Goal: Task Accomplishment & Management: Complete application form

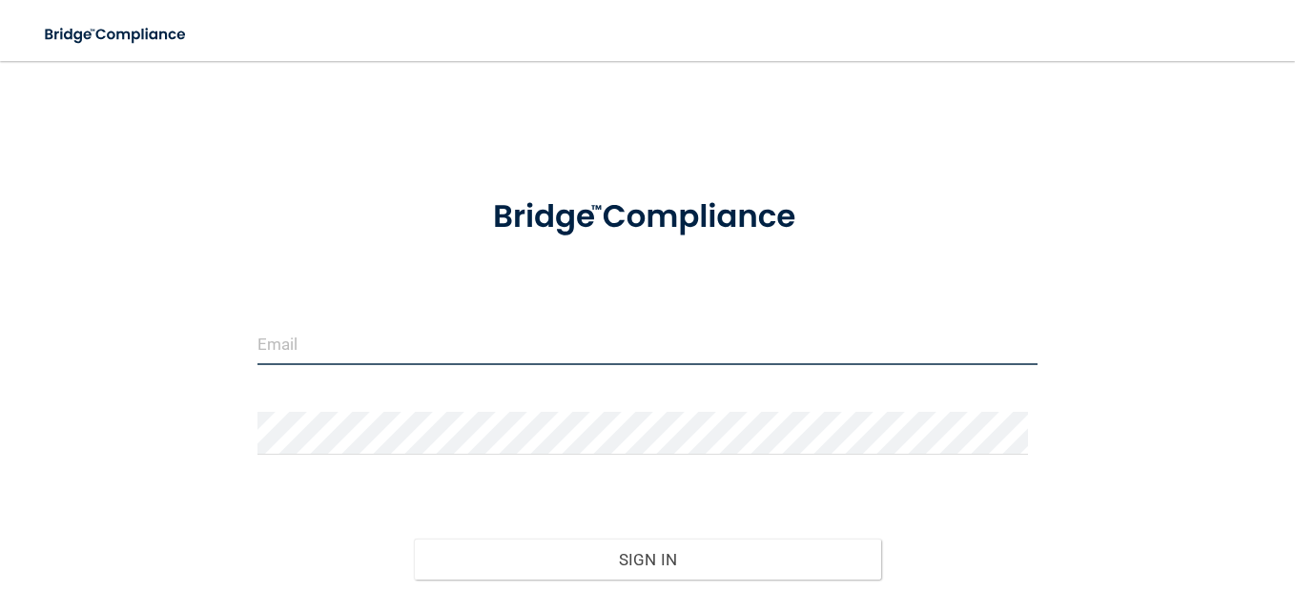
click at [311, 329] on input "email" at bounding box center [648, 343] width 780 height 43
type input "[EMAIL_ADDRESS][PERSON_NAME][DOMAIN_NAME]"
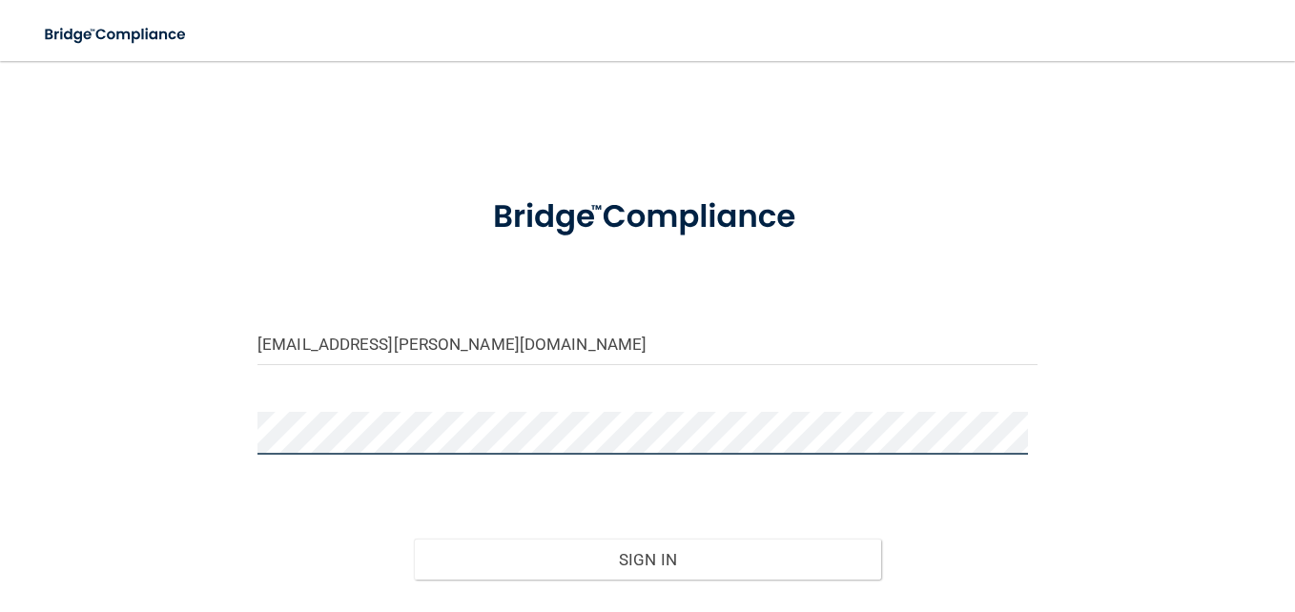
click at [414, 539] on button "Sign In" at bounding box center [648, 560] width 468 height 42
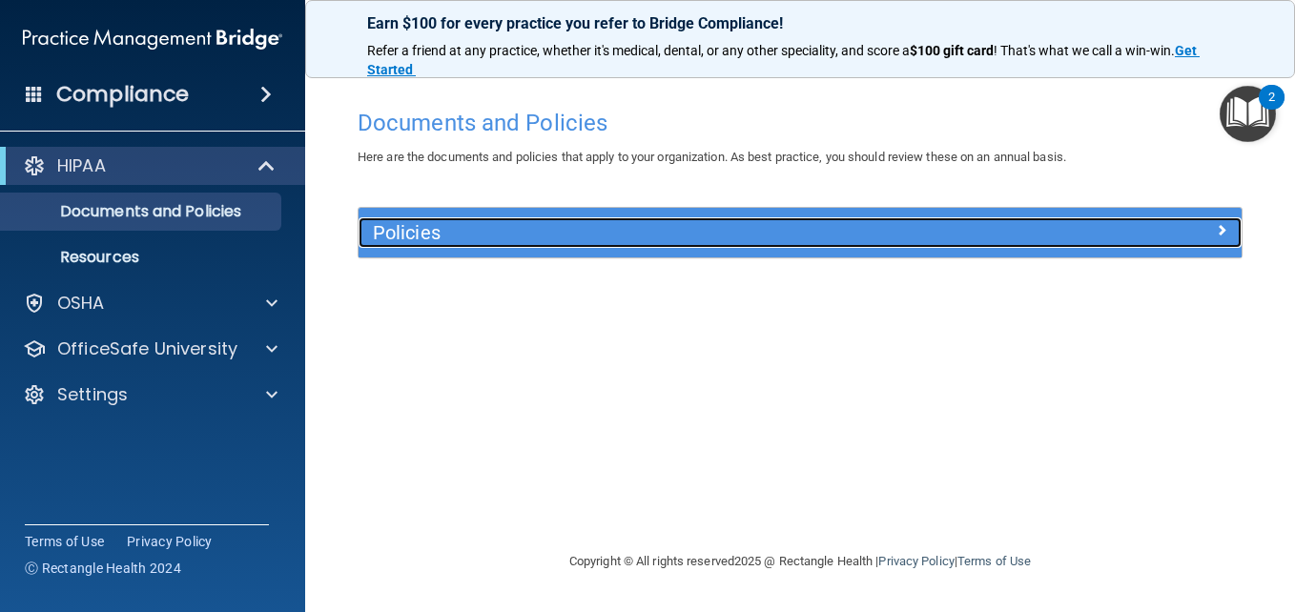
click at [1218, 237] on span at bounding box center [1221, 229] width 11 height 23
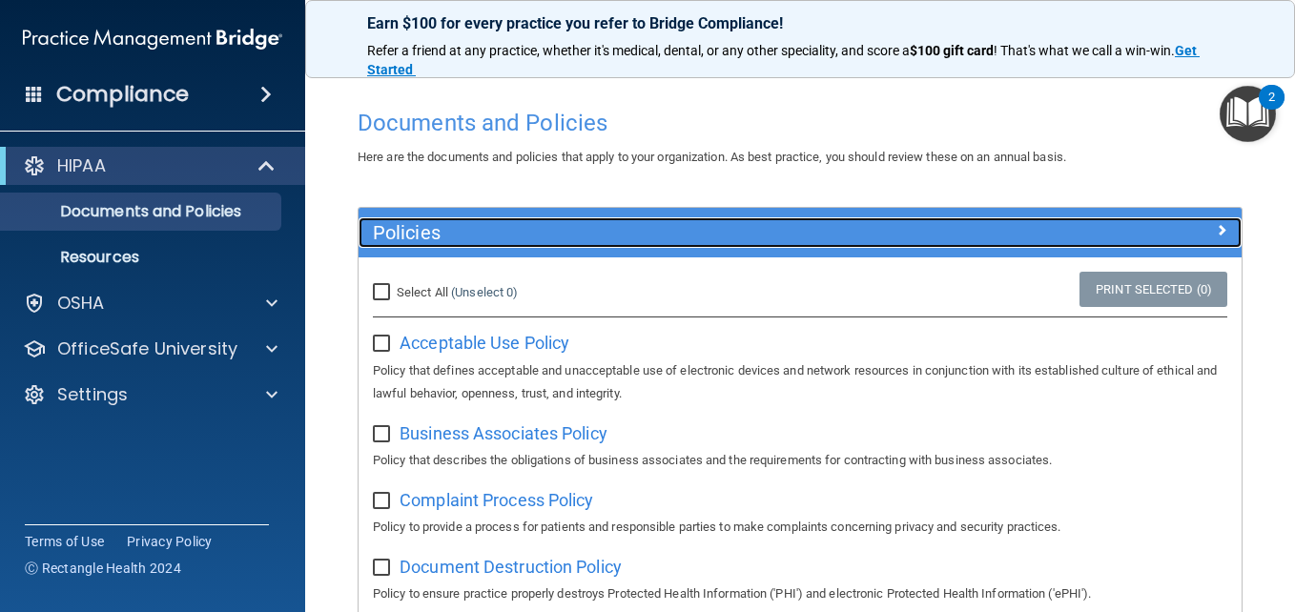
click at [1220, 228] on div at bounding box center [1132, 229] width 221 height 23
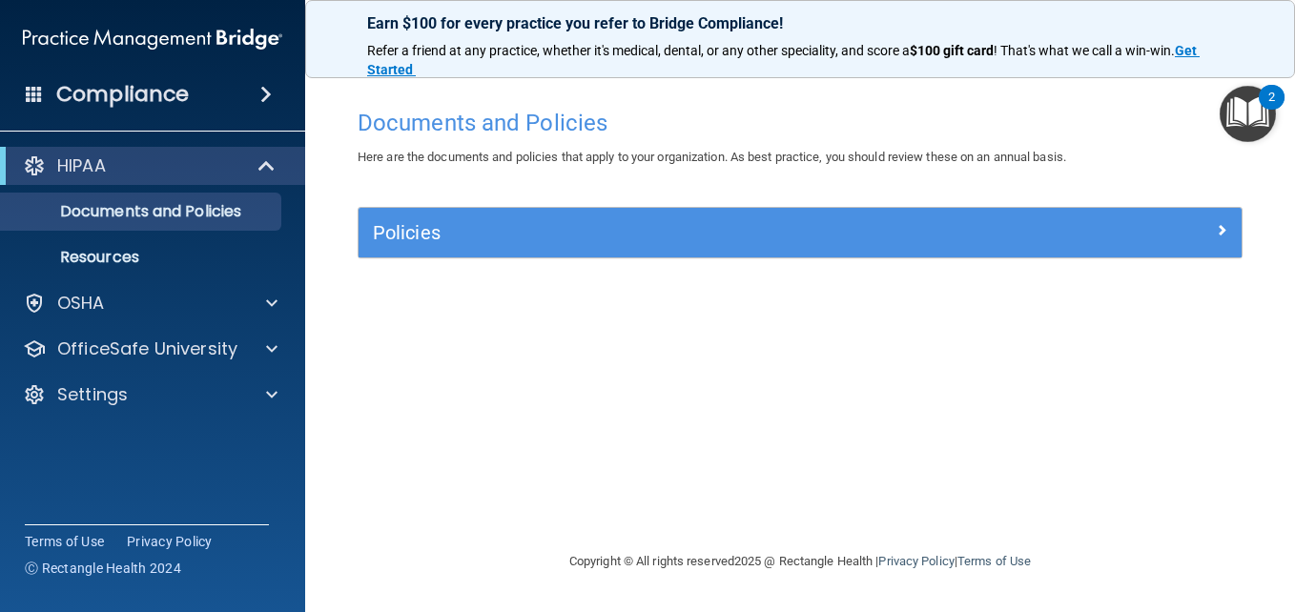
click at [1251, 113] on img "Open Resource Center, 2 new notifications" at bounding box center [1248, 114] width 56 height 56
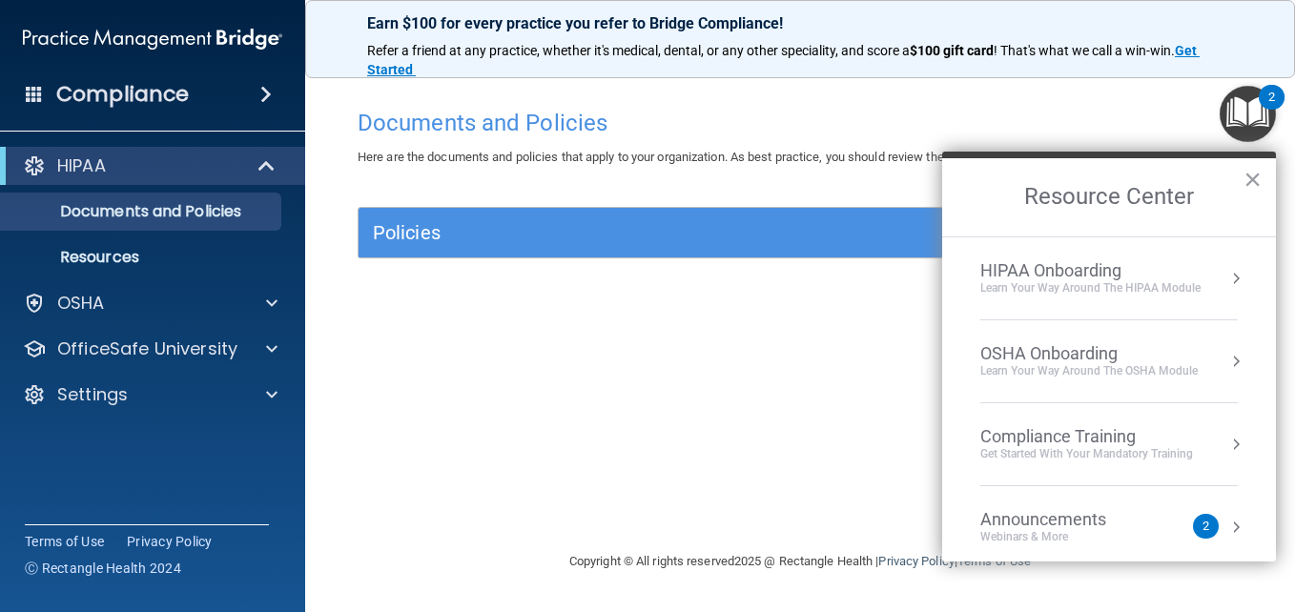
click at [1042, 270] on div "HIPAA Onboarding" at bounding box center [1091, 270] width 220 height 21
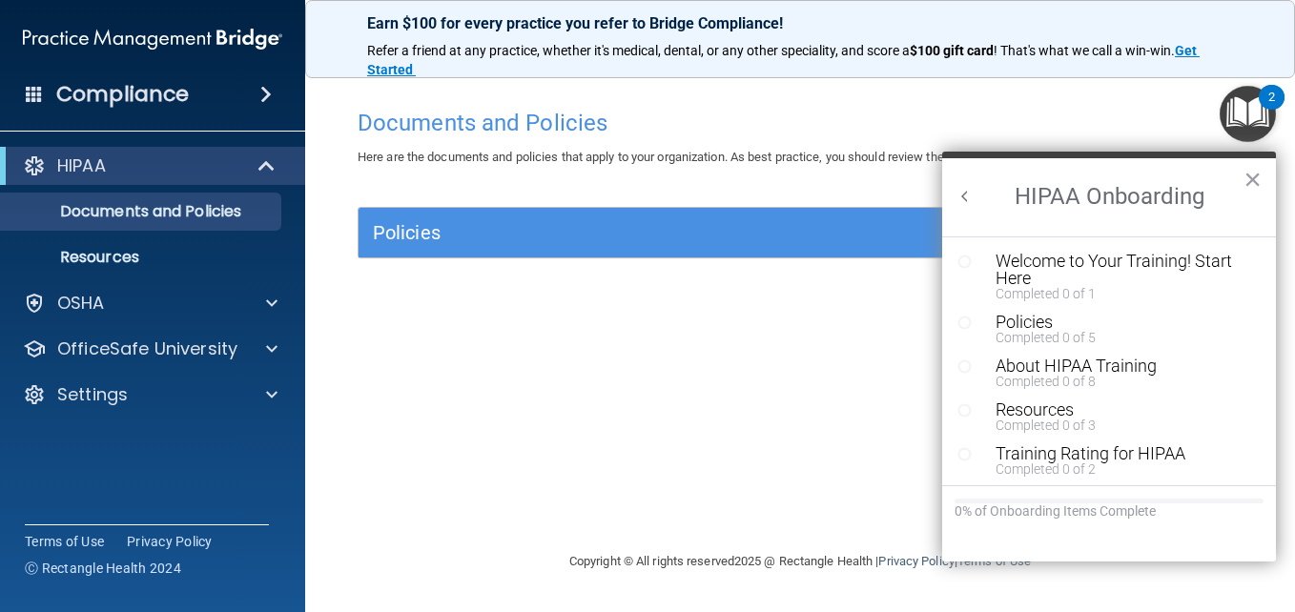
click at [1042, 270] on div "Welcome to Your Training! Start Here" at bounding box center [1116, 270] width 241 height 34
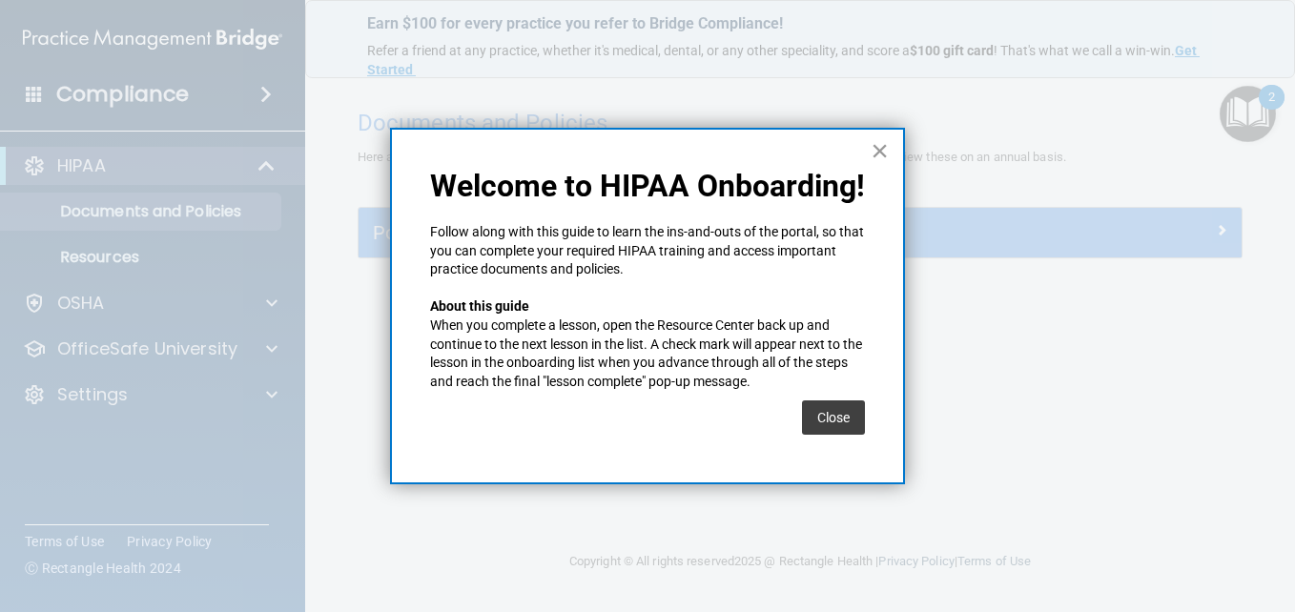
click at [881, 154] on button "×" at bounding box center [880, 150] width 18 height 31
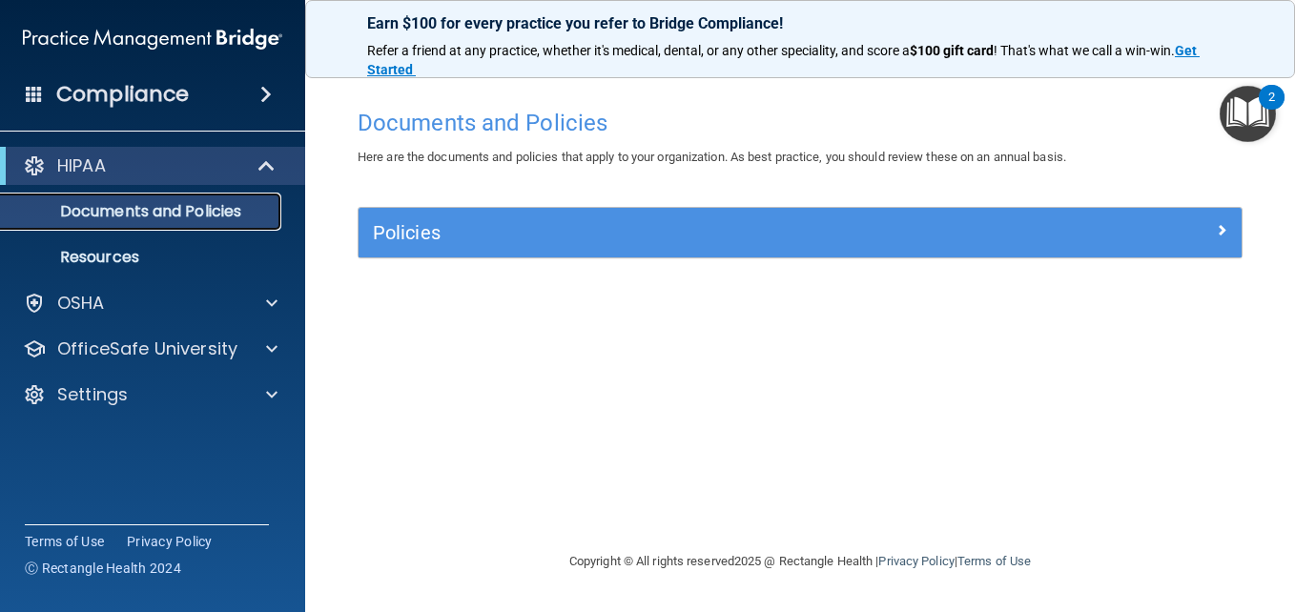
click at [122, 210] on p "Documents and Policies" at bounding box center [142, 211] width 260 height 19
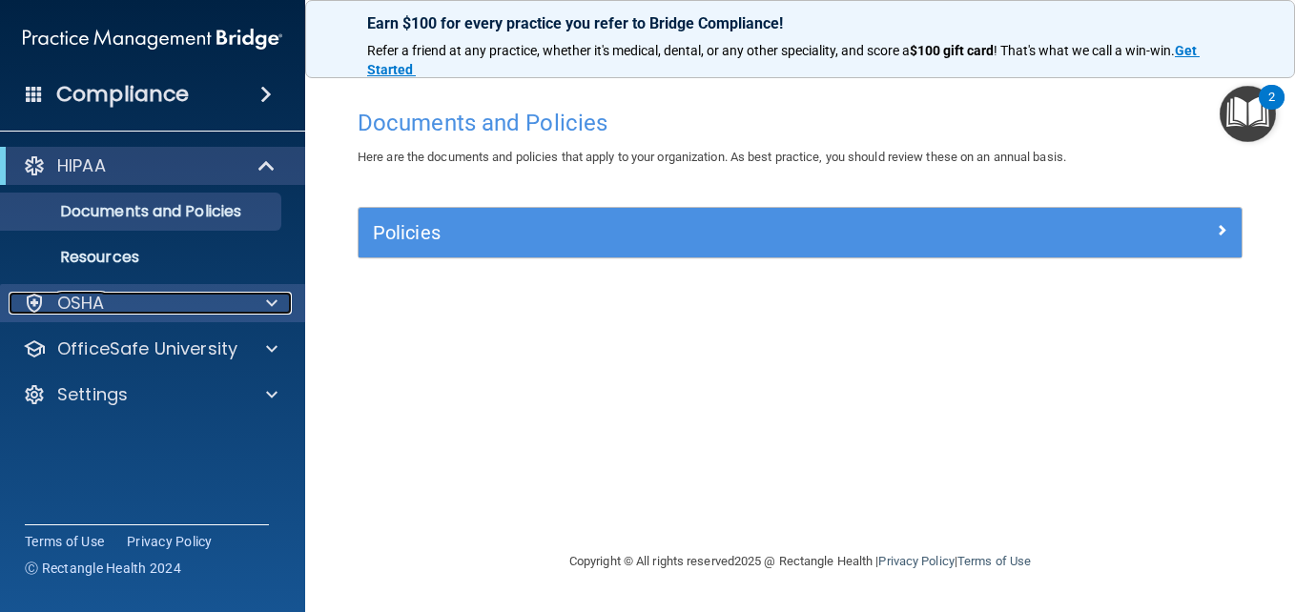
click at [81, 299] on p "OSHA" at bounding box center [81, 303] width 48 height 23
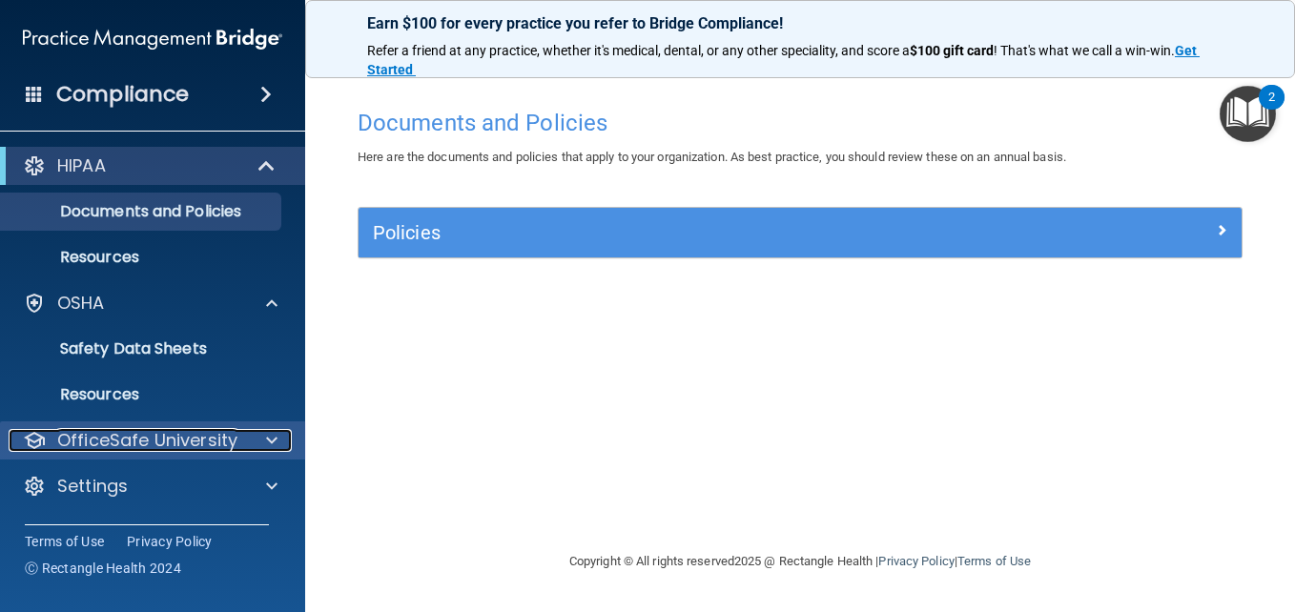
click at [263, 437] on div at bounding box center [269, 440] width 48 height 23
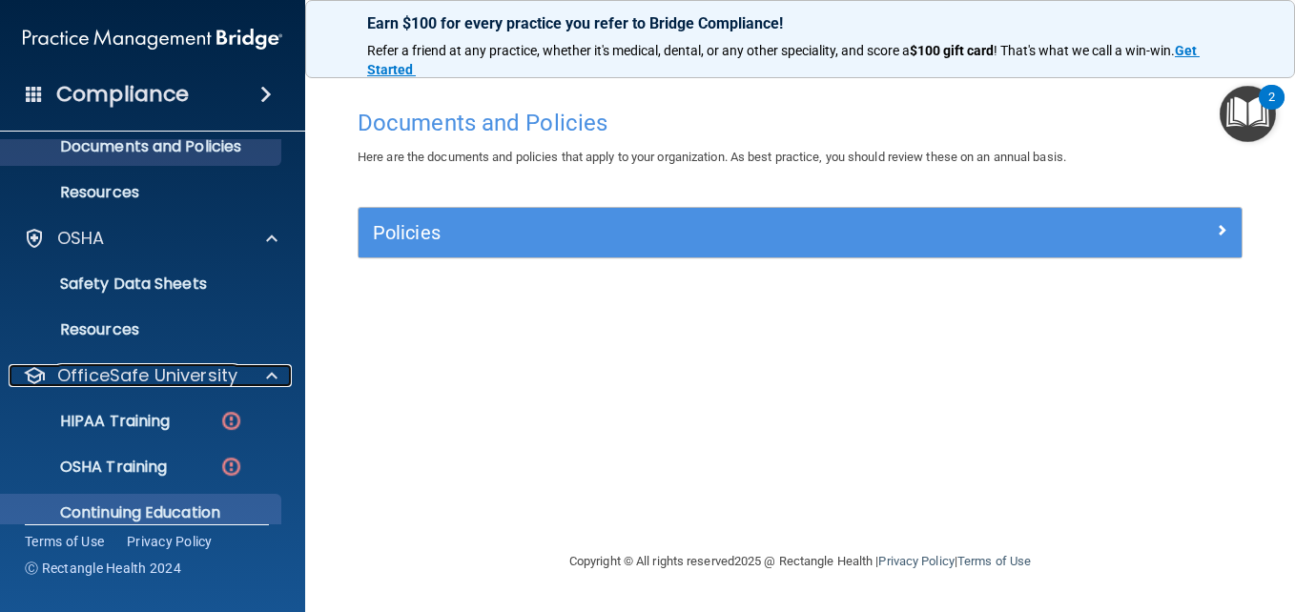
scroll to position [134, 0]
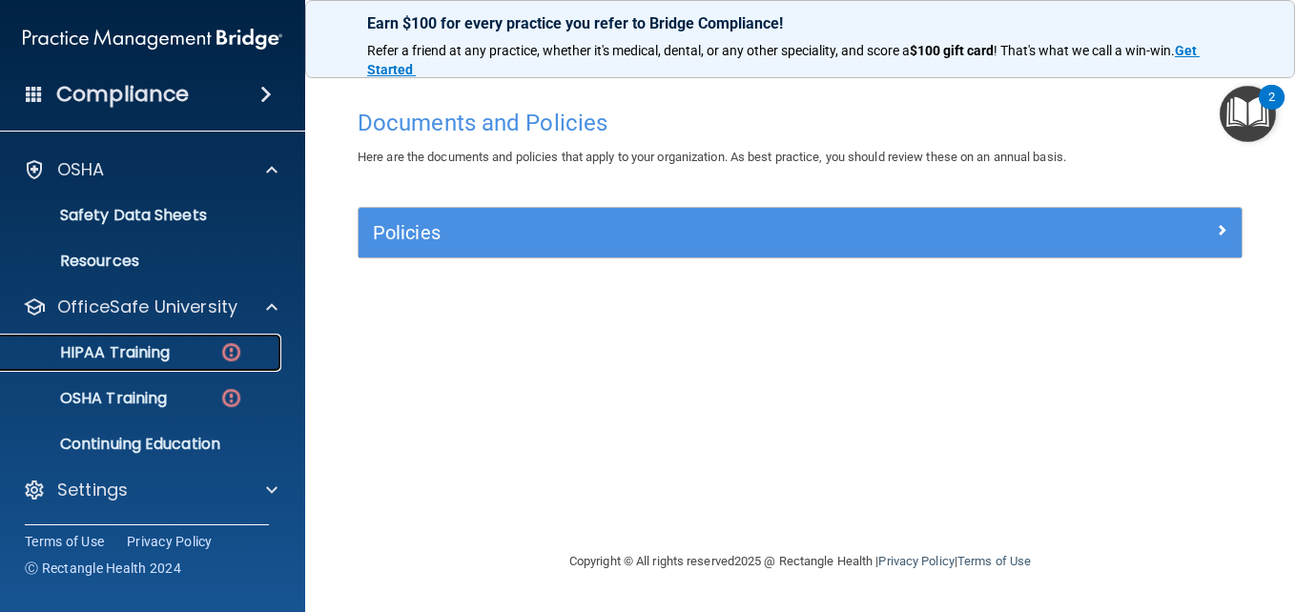
click at [89, 348] on p "HIPAA Training" at bounding box center [90, 352] width 157 height 19
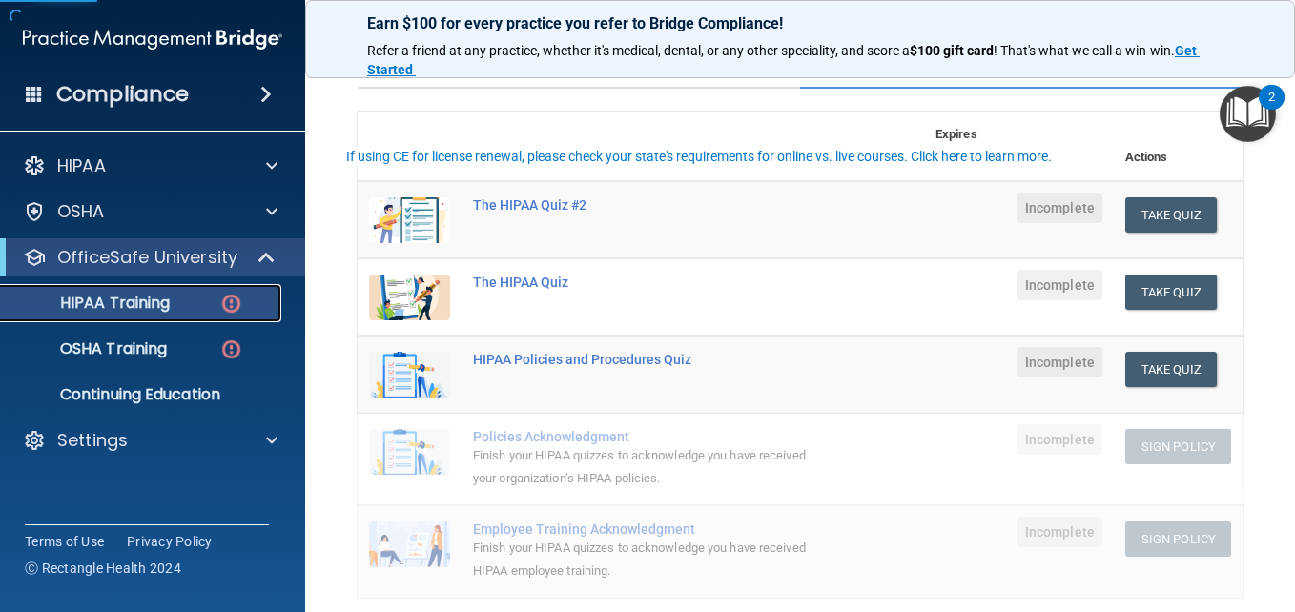
scroll to position [191, 0]
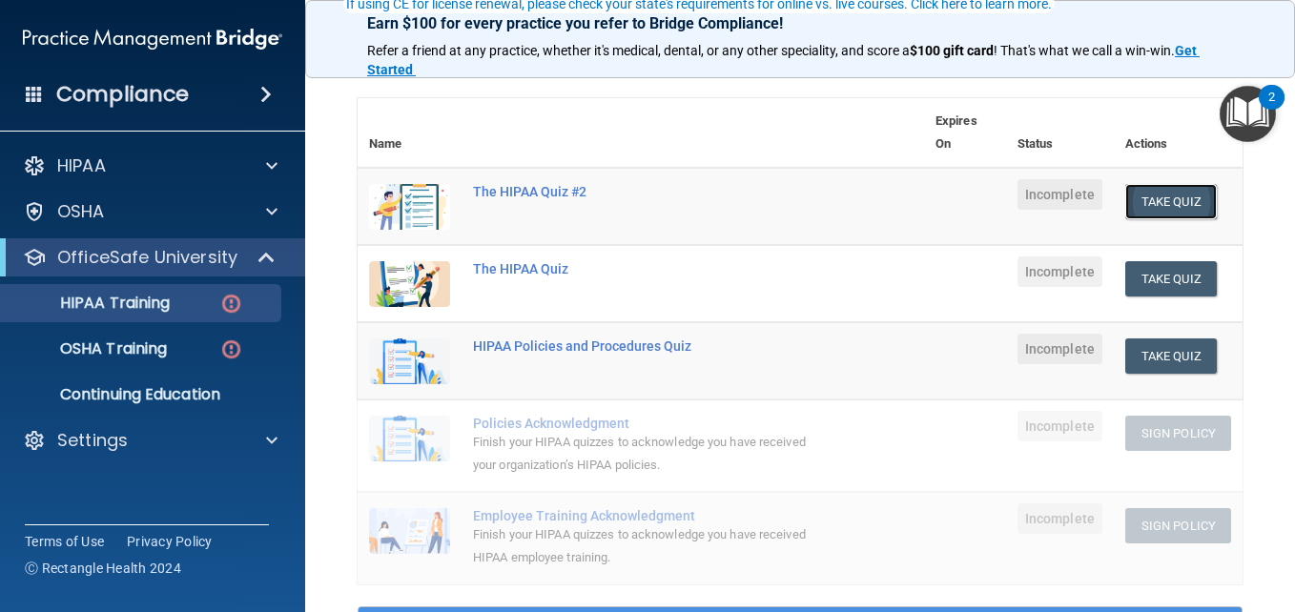
click at [1151, 196] on button "Take Quiz" at bounding box center [1172, 201] width 92 height 35
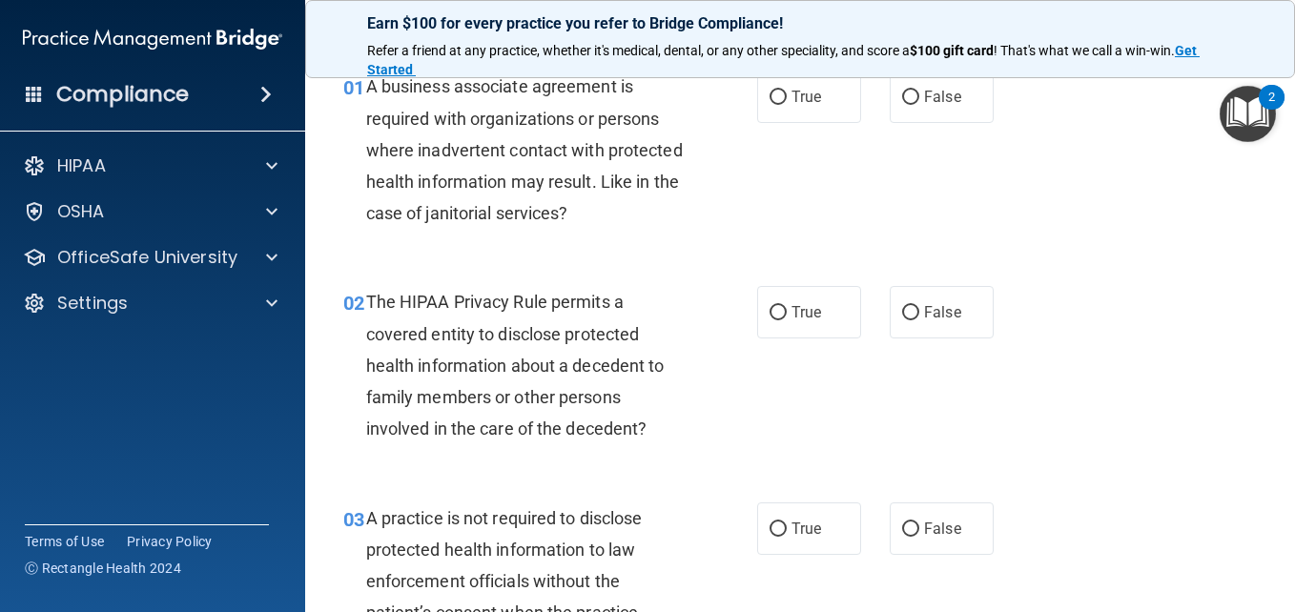
scroll to position [191, 0]
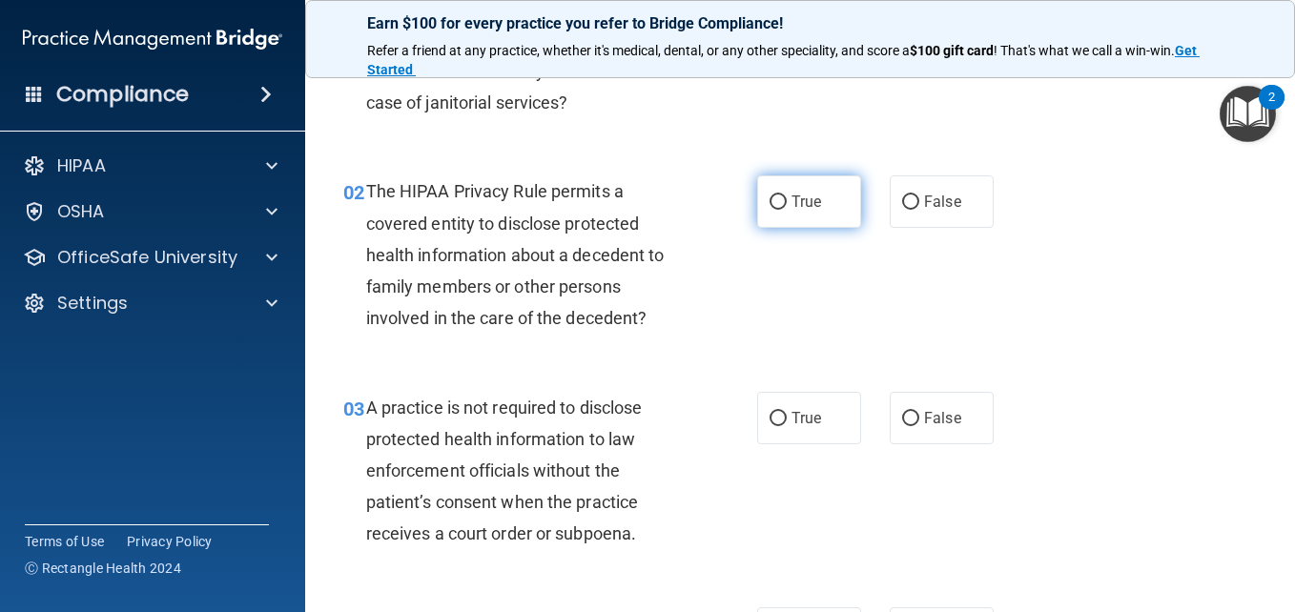
click at [792, 202] on span "True" at bounding box center [807, 202] width 30 height 18
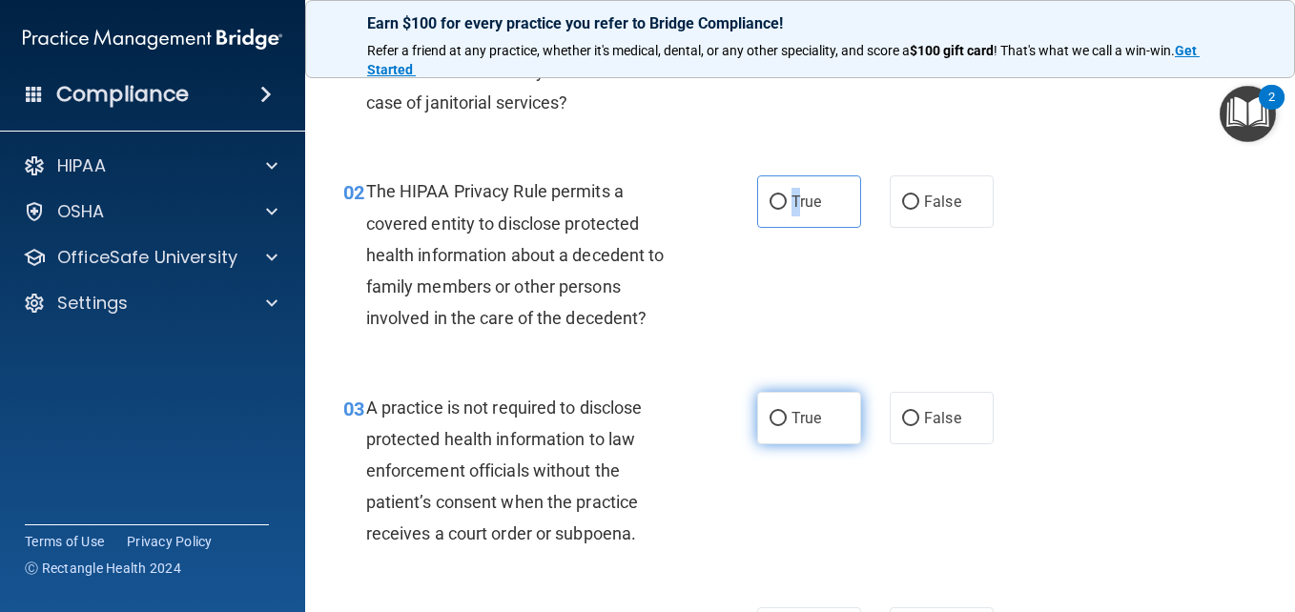
click at [779, 422] on input "True" at bounding box center [778, 419] width 17 height 14
radio input "true"
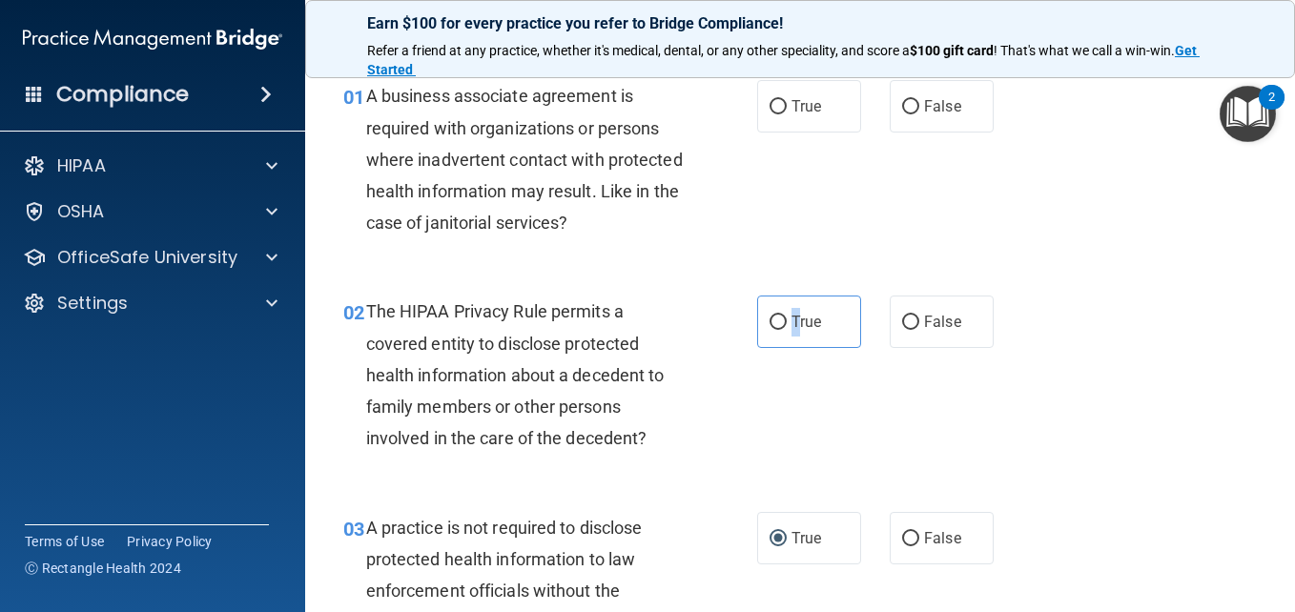
scroll to position [0, 0]
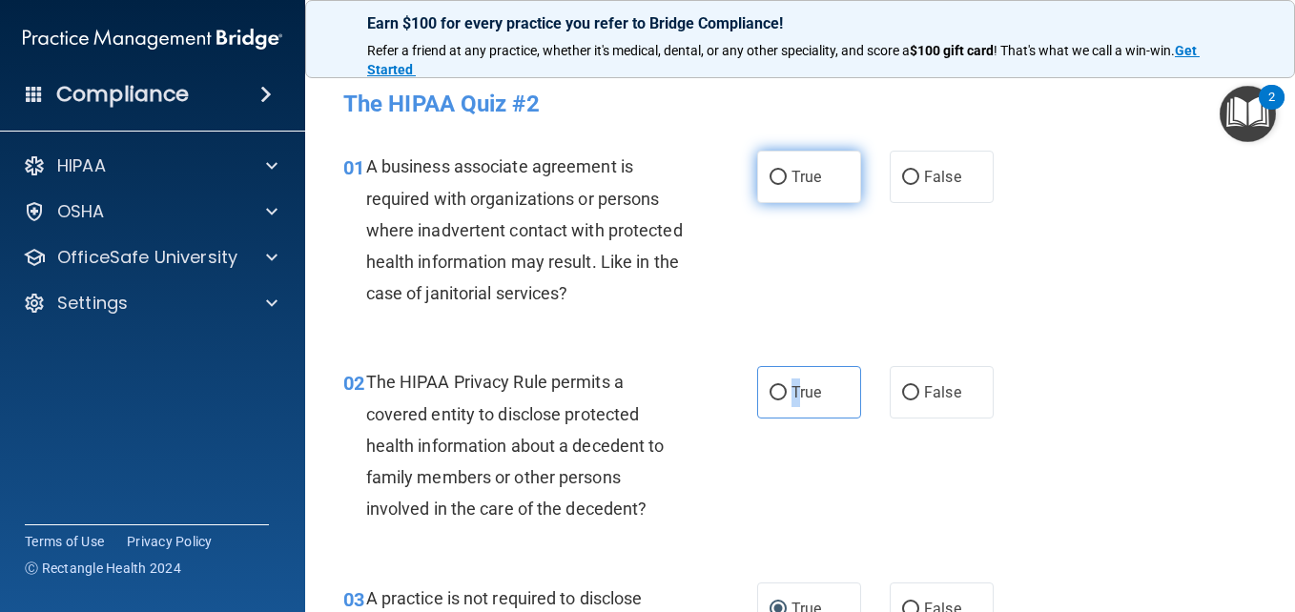
click at [777, 171] on input "True" at bounding box center [778, 178] width 17 height 14
radio input "true"
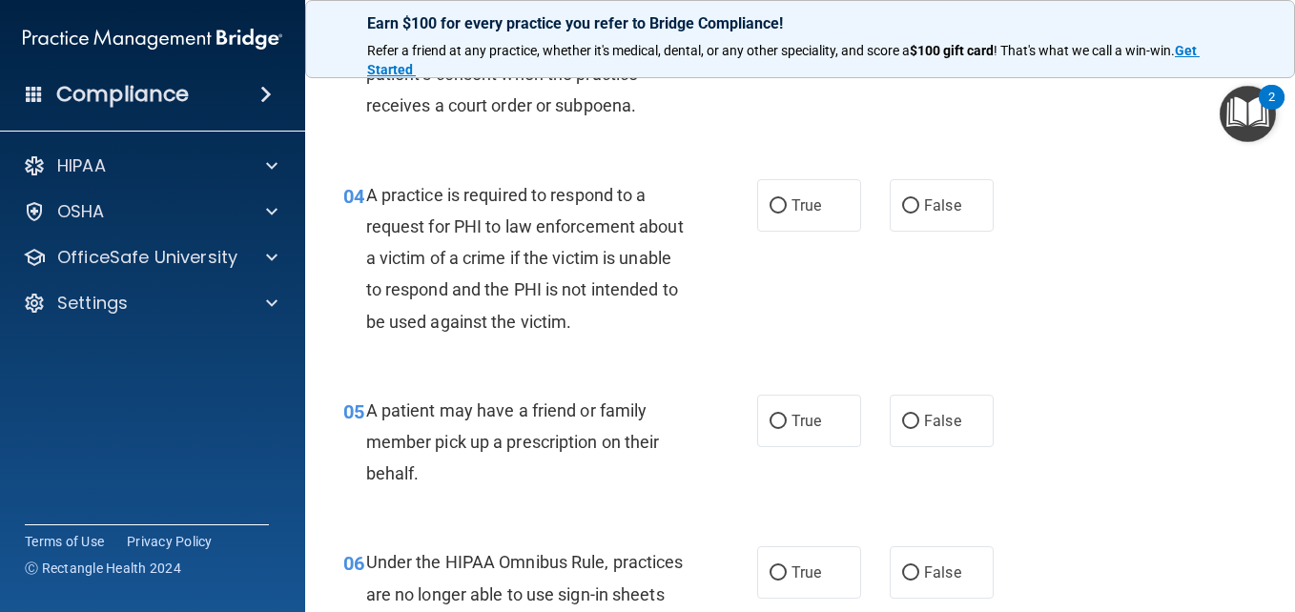
scroll to position [668, 0]
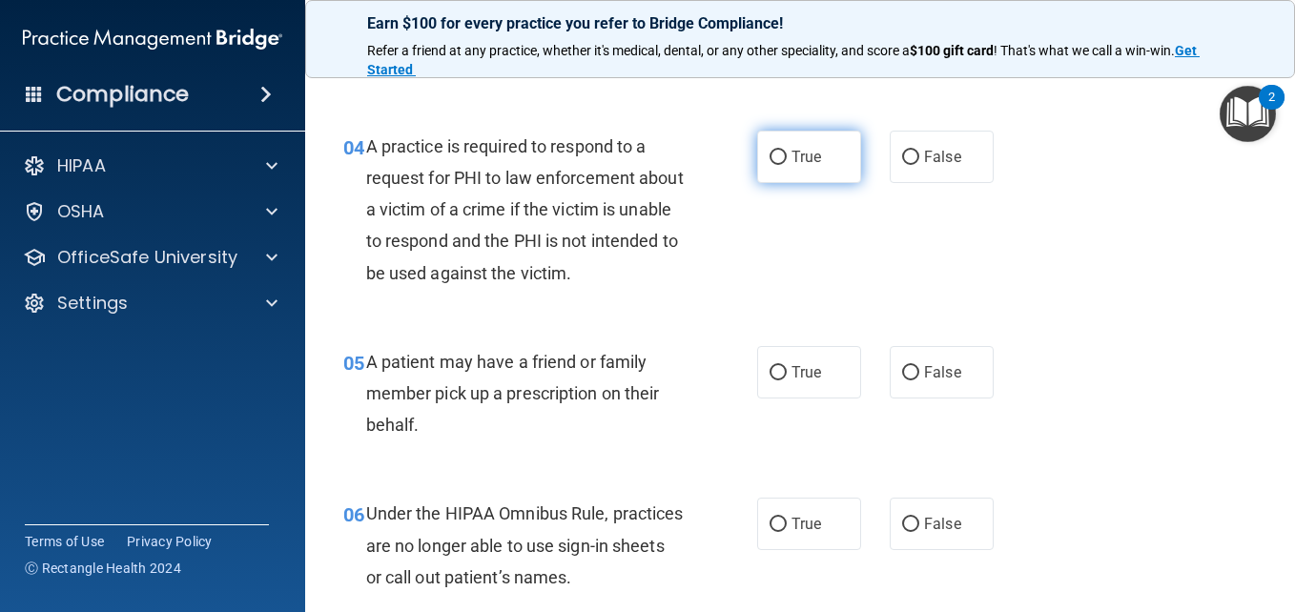
click at [794, 162] on span "True" at bounding box center [807, 157] width 30 height 18
click at [787, 162] on input "True" at bounding box center [778, 158] width 17 height 14
radio input "true"
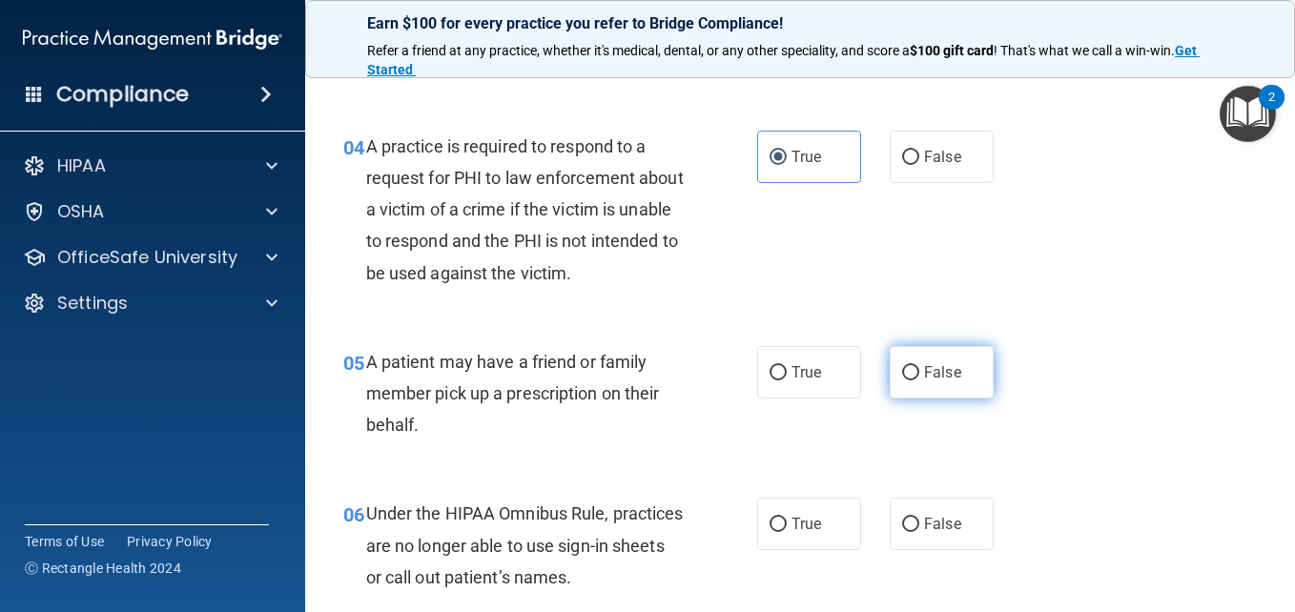
click at [924, 377] on span "False" at bounding box center [942, 372] width 37 height 18
click at [918, 377] on input "False" at bounding box center [910, 373] width 17 height 14
radio input "true"
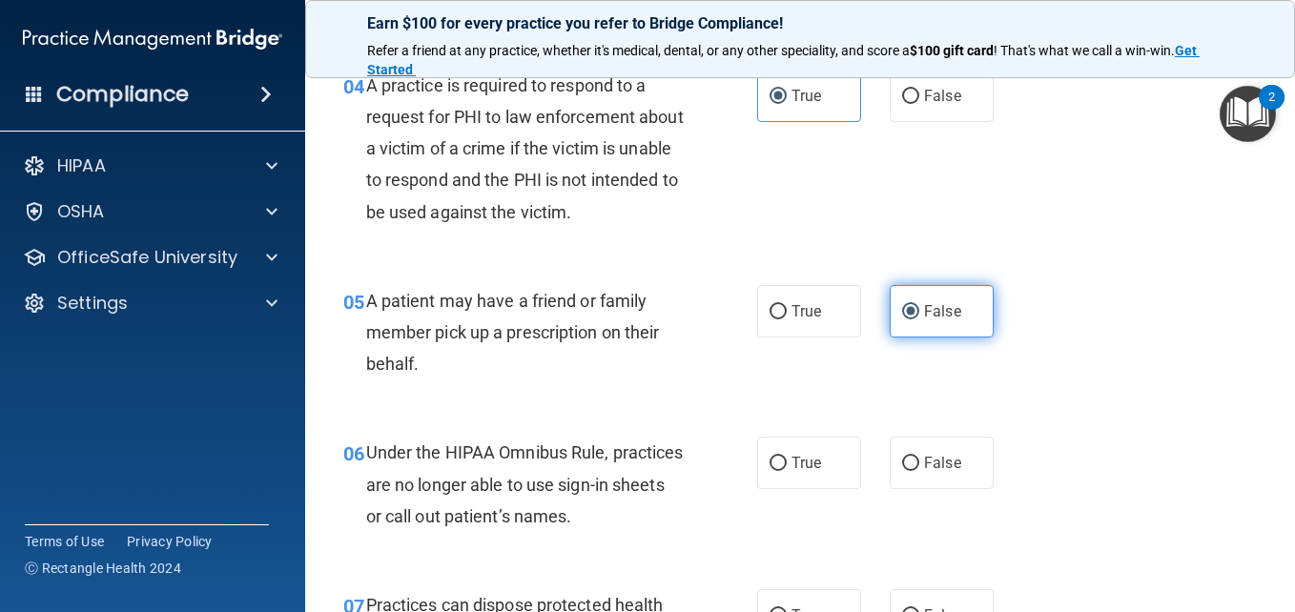
scroll to position [763, 0]
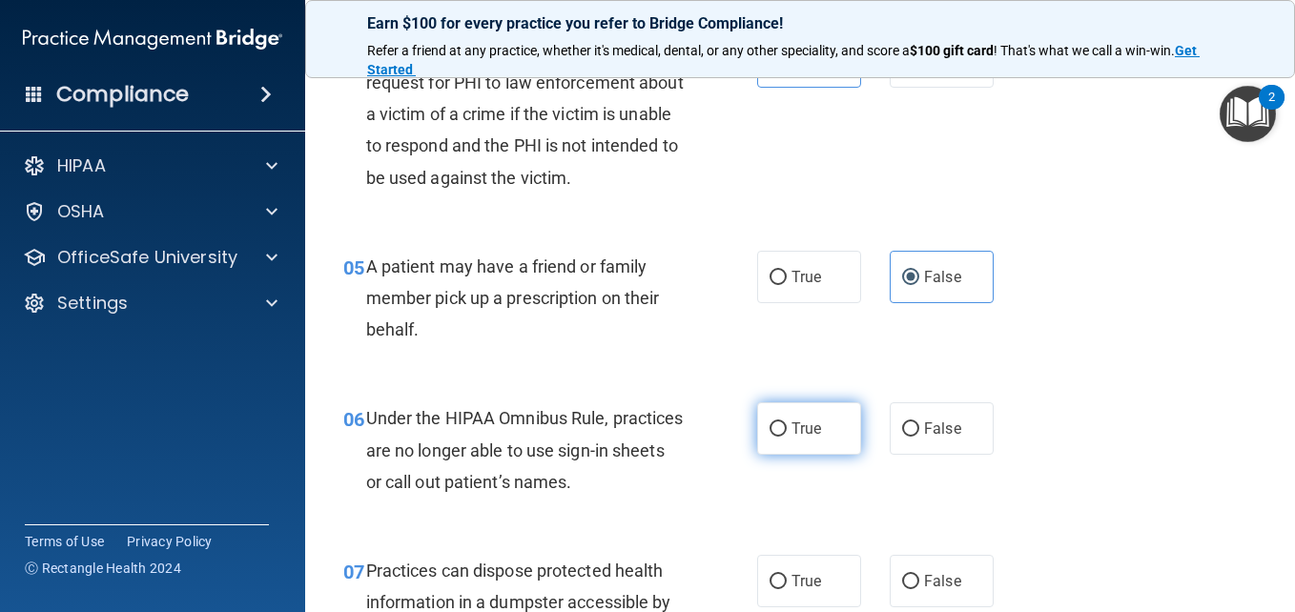
click at [816, 437] on label "True" at bounding box center [809, 429] width 104 height 52
click at [787, 437] on input "True" at bounding box center [778, 430] width 17 height 14
radio input "true"
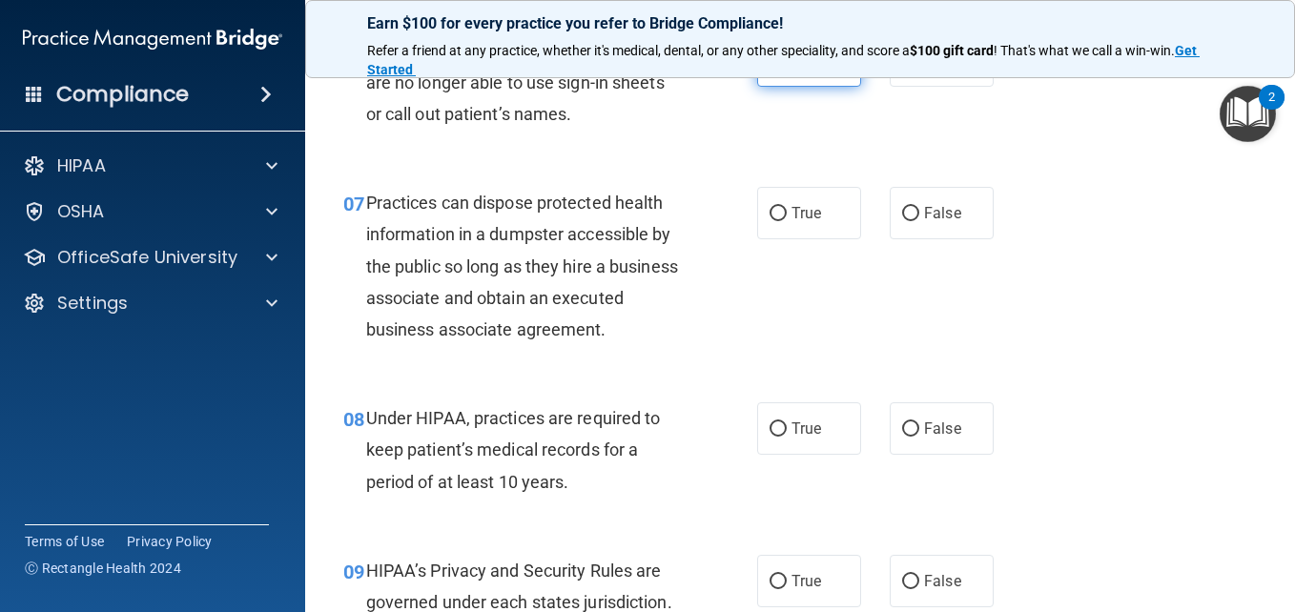
scroll to position [1145, 0]
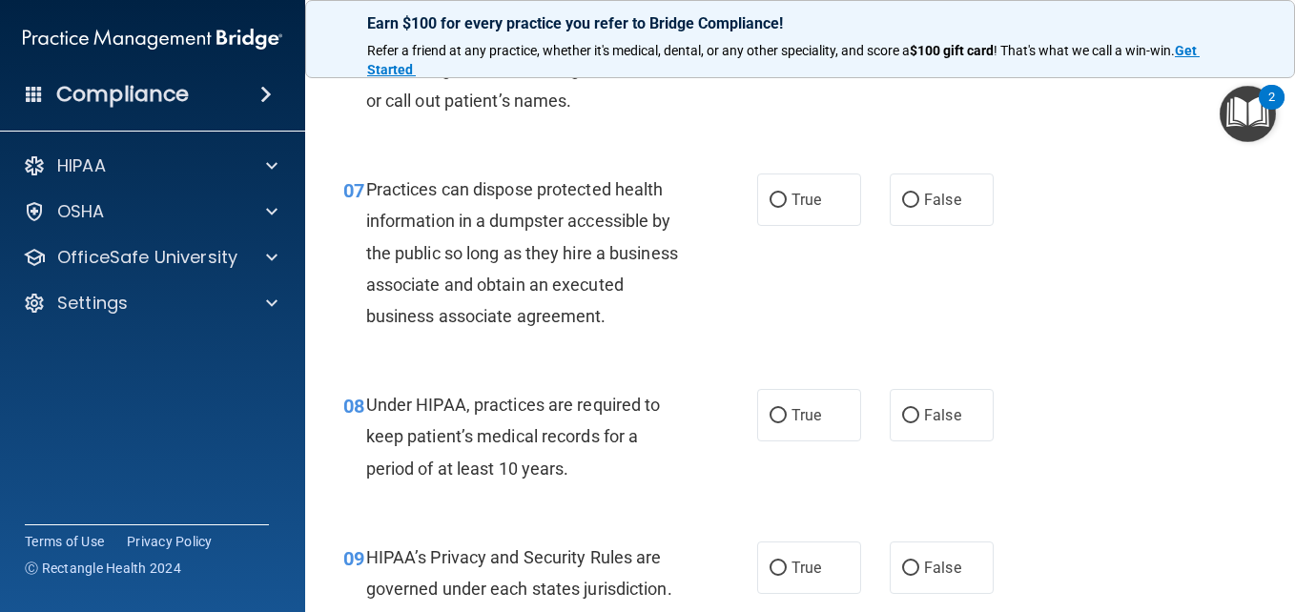
click at [745, 194] on div "07 Practices can dispose protected health information in a dumpster accessible …" at bounding box center [550, 258] width 471 height 168
click at [781, 197] on label "True" at bounding box center [809, 200] width 104 height 52
click at [781, 197] on input "True" at bounding box center [778, 201] width 17 height 14
radio input "true"
click at [782, 441] on label "True" at bounding box center [809, 415] width 104 height 52
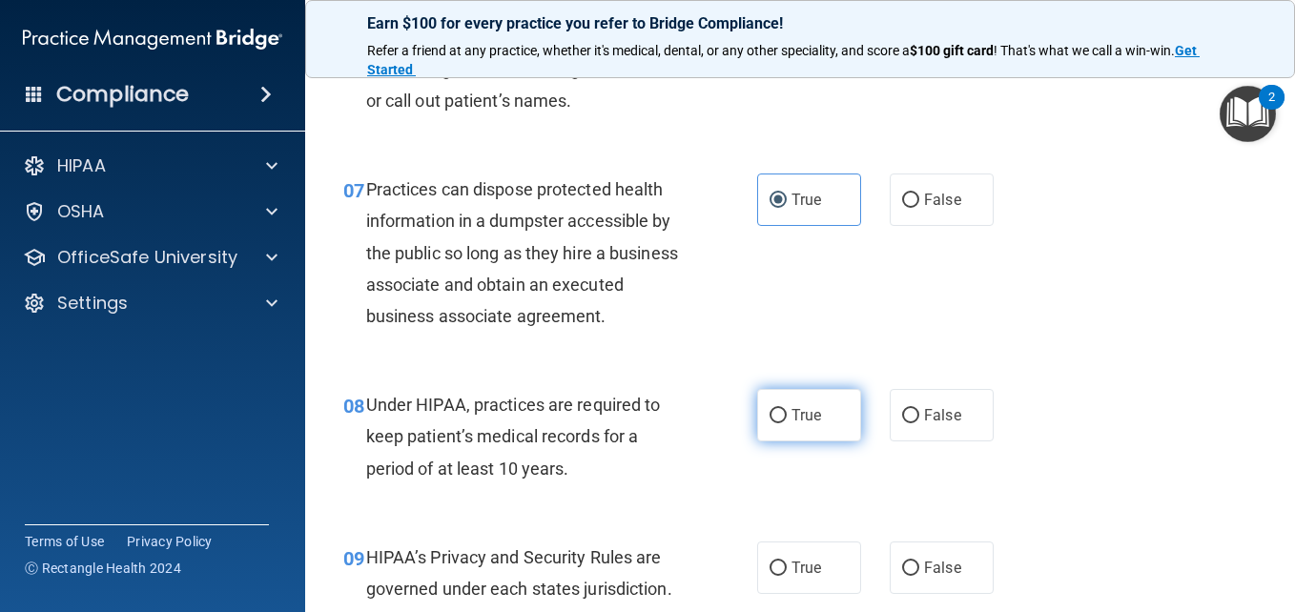
click at [782, 424] on input "True" at bounding box center [778, 416] width 17 height 14
radio input "true"
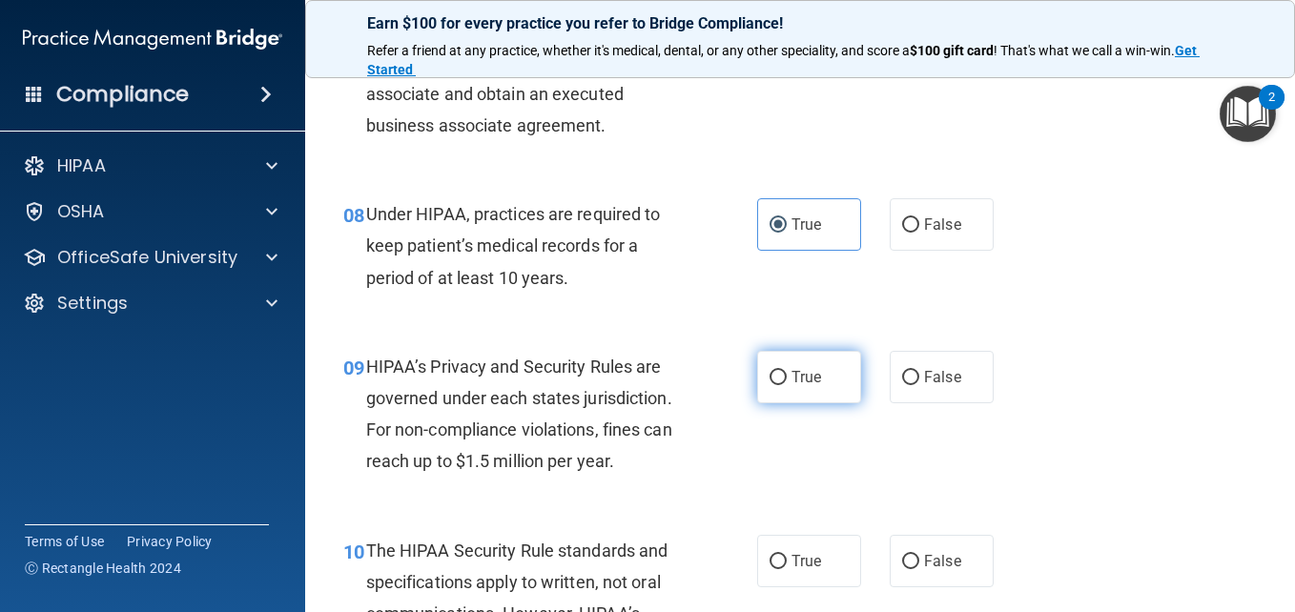
click at [792, 386] on span "True" at bounding box center [807, 377] width 30 height 18
click at [785, 385] on input "True" at bounding box center [778, 378] width 17 height 14
radio input "true"
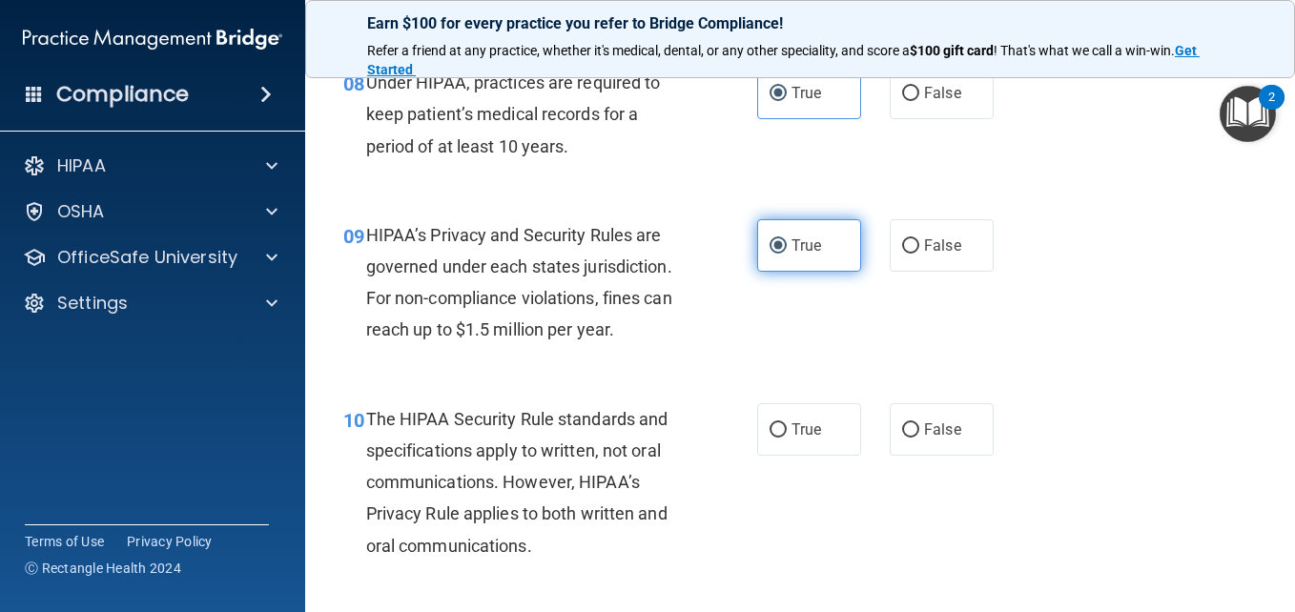
scroll to position [1526, 0]
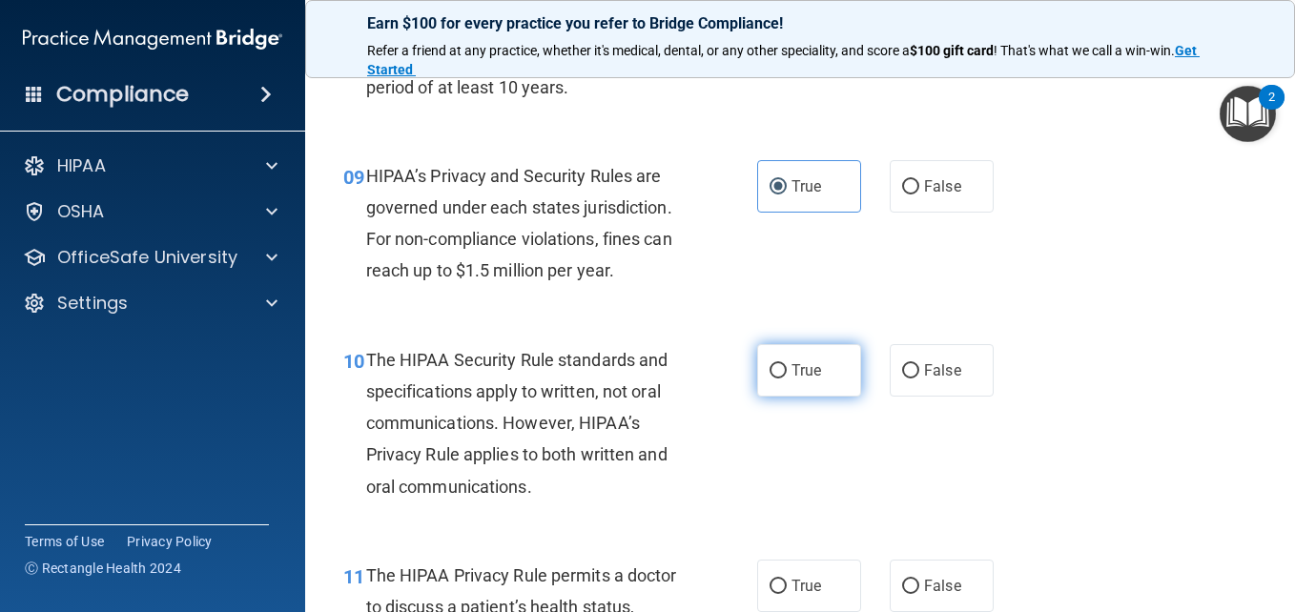
click at [796, 380] on span "True" at bounding box center [807, 371] width 30 height 18
click at [787, 379] on input "True" at bounding box center [778, 371] width 17 height 14
radio input "true"
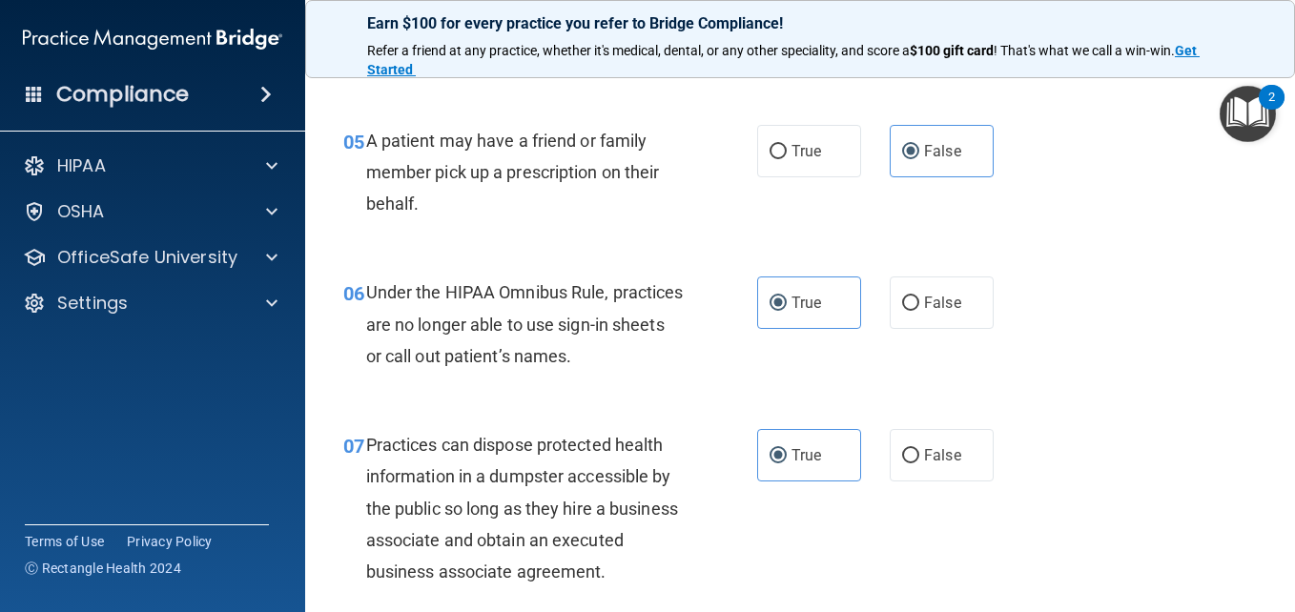
scroll to position [866, 0]
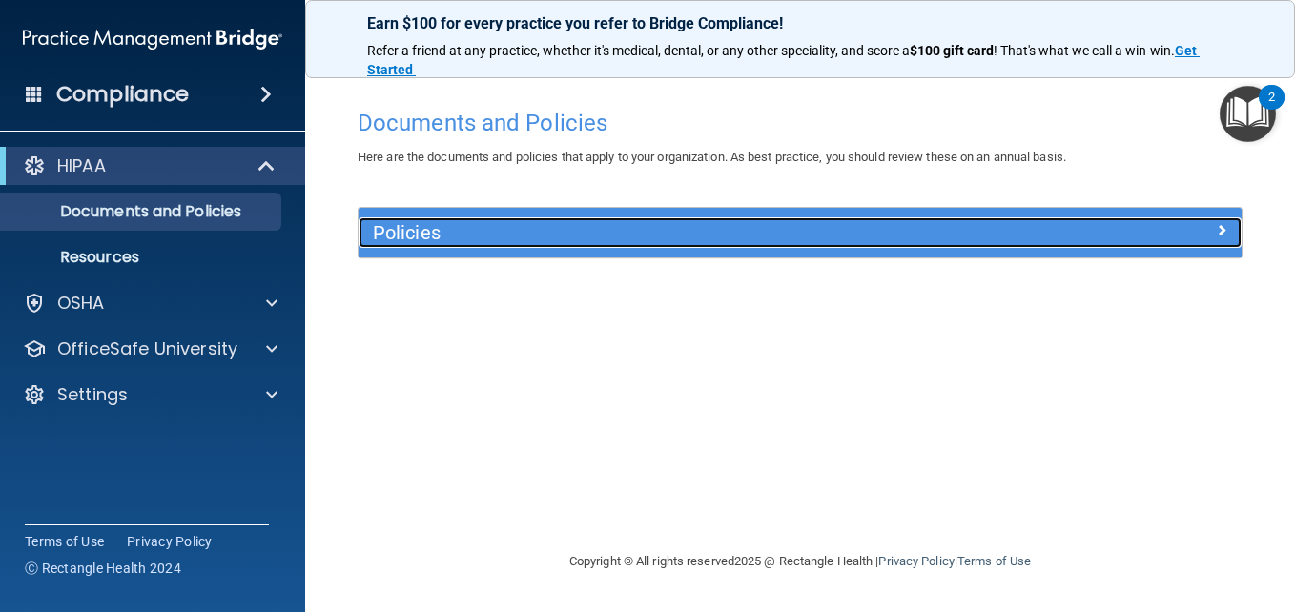
click at [390, 228] on h5 "Policies" at bounding box center [690, 232] width 634 height 21
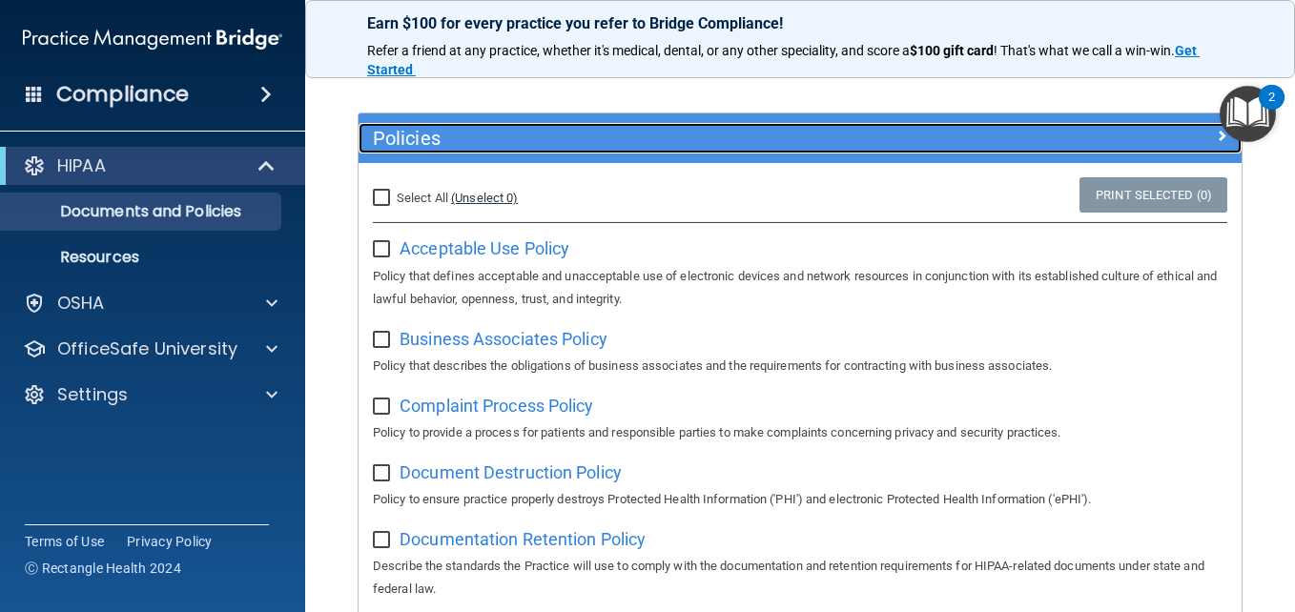
scroll to position [95, 0]
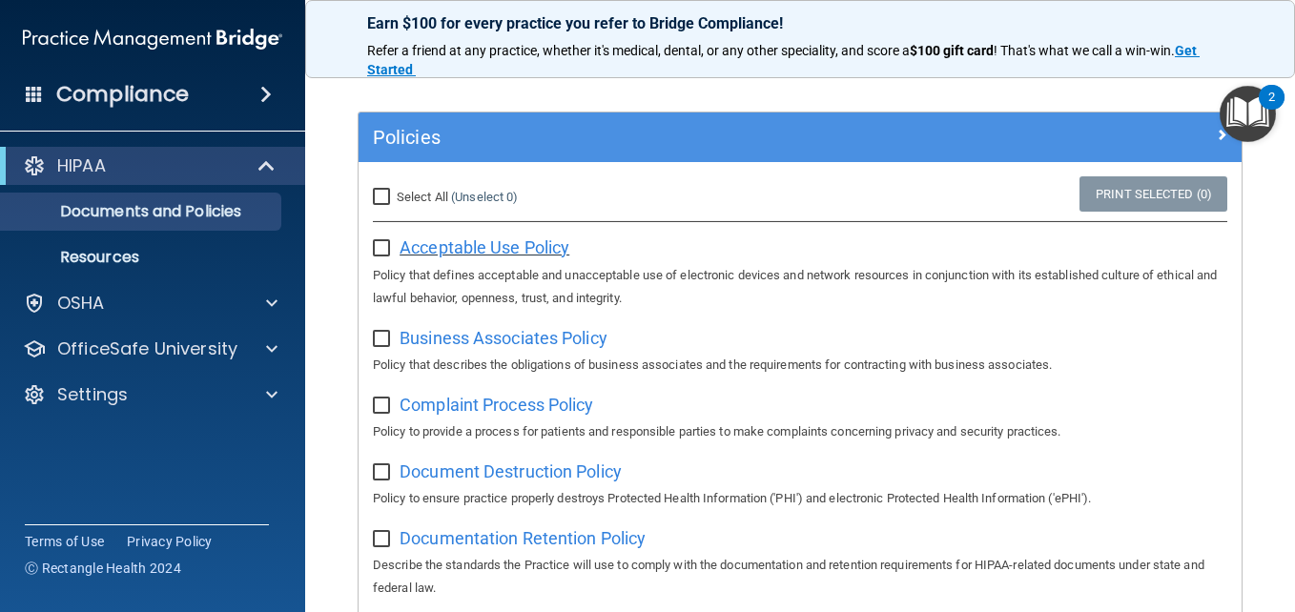
click at [476, 253] on span "Acceptable Use Policy" at bounding box center [485, 248] width 170 height 20
